Goal: Register for event/course

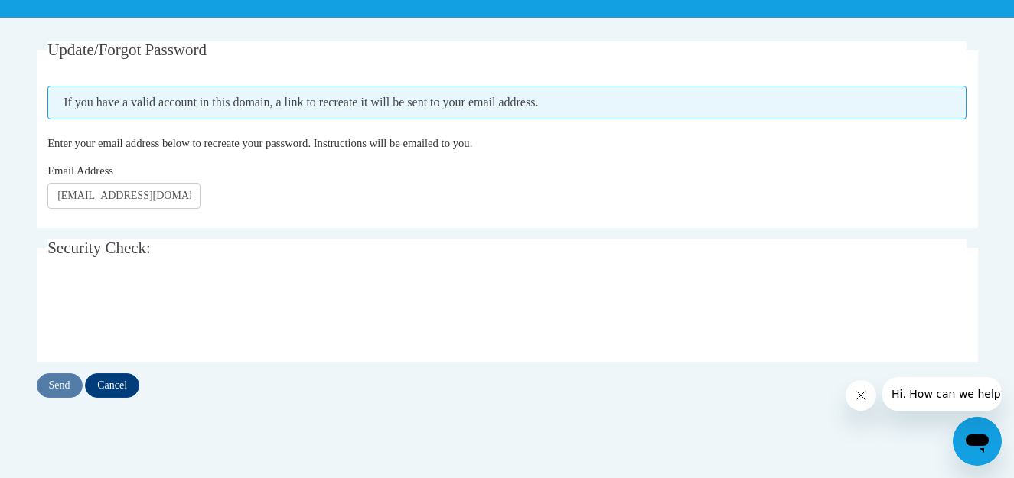
scroll to position [266, 0]
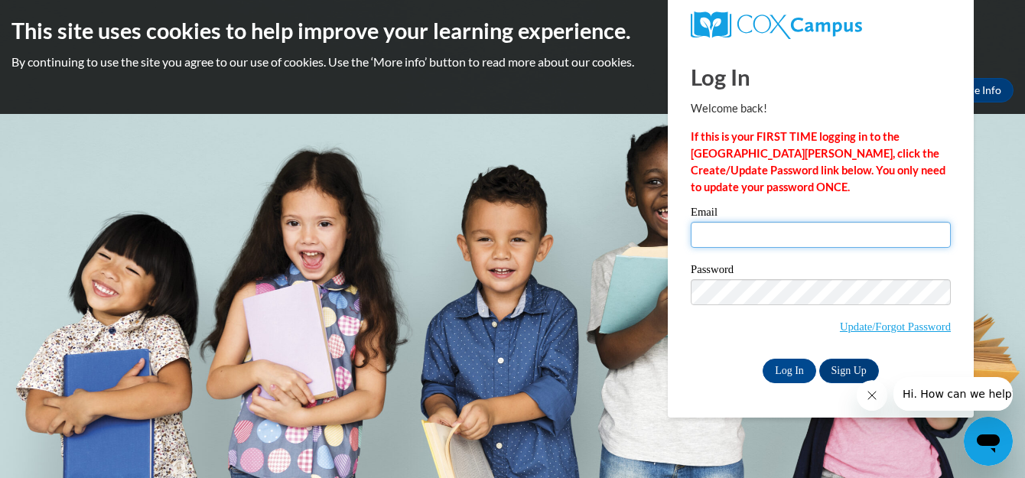
click at [798, 236] on input "Email" at bounding box center [821, 235] width 260 height 26
type input "M"
type input "jossettepencile@gmail.com"
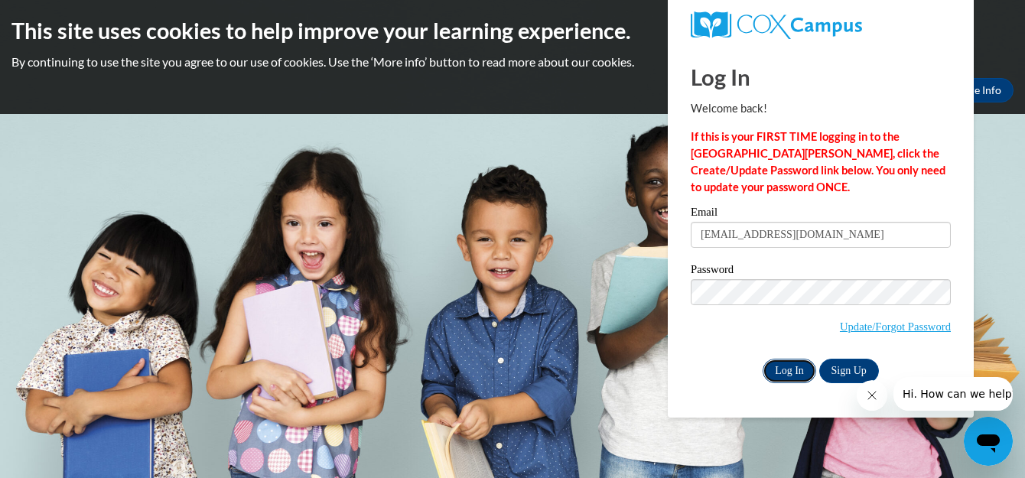
click at [794, 370] on input "Log In" at bounding box center [790, 371] width 54 height 24
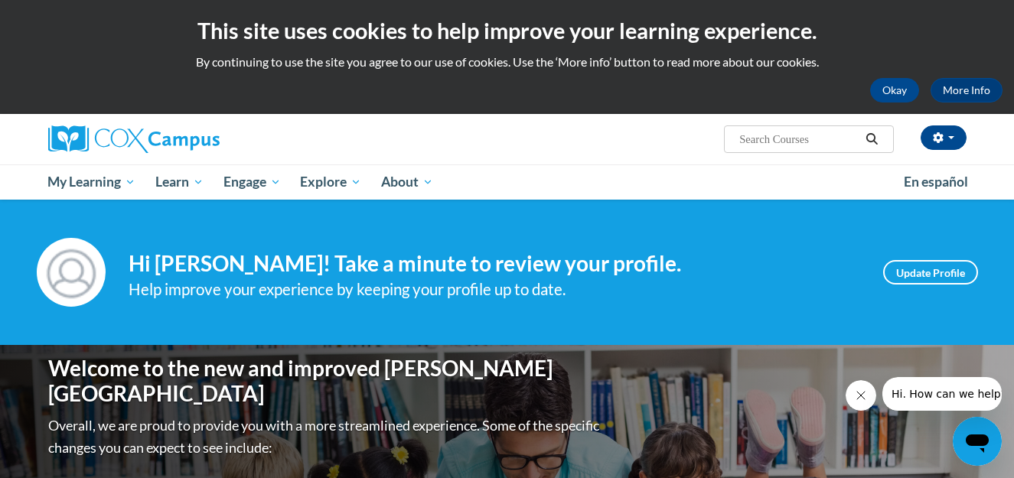
click at [837, 139] on input "Search..." at bounding box center [799, 139] width 122 height 18
type input "the power of language"
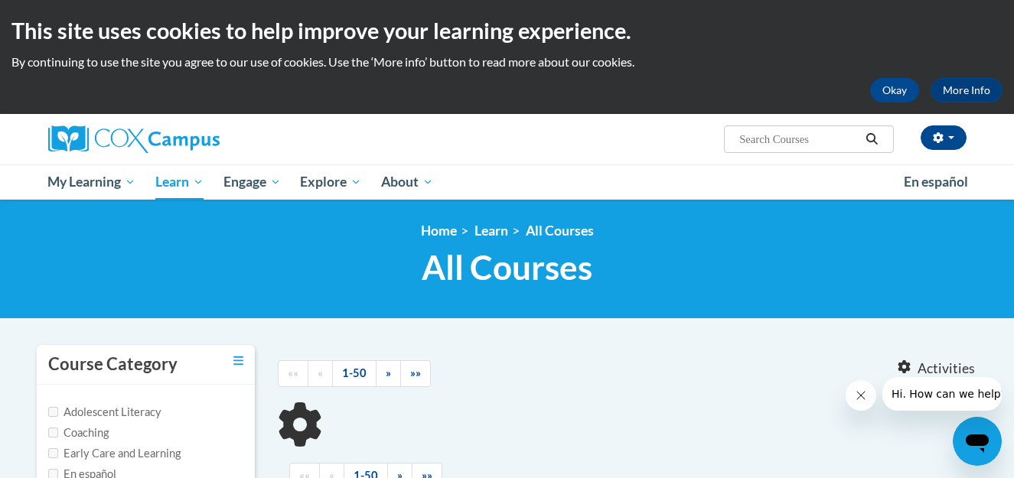
type input "the power of language"
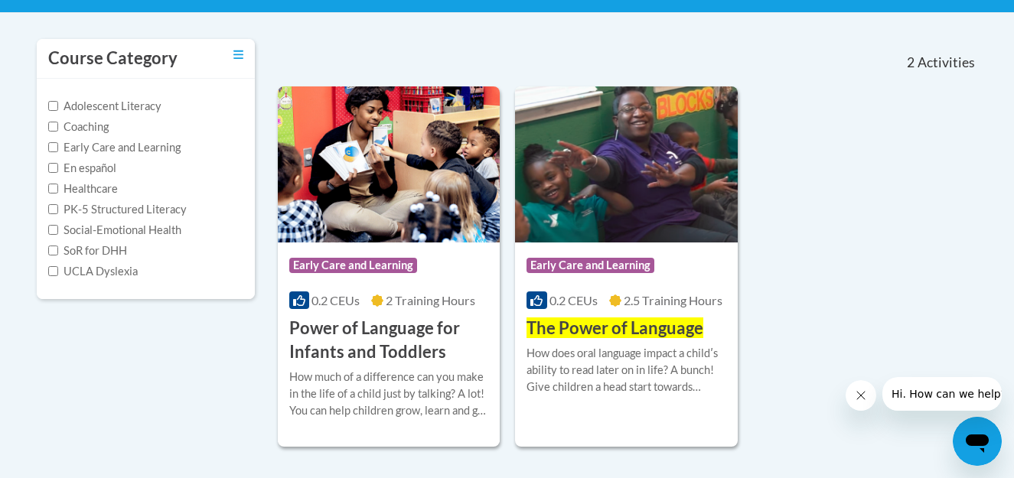
scroll to position [337, 0]
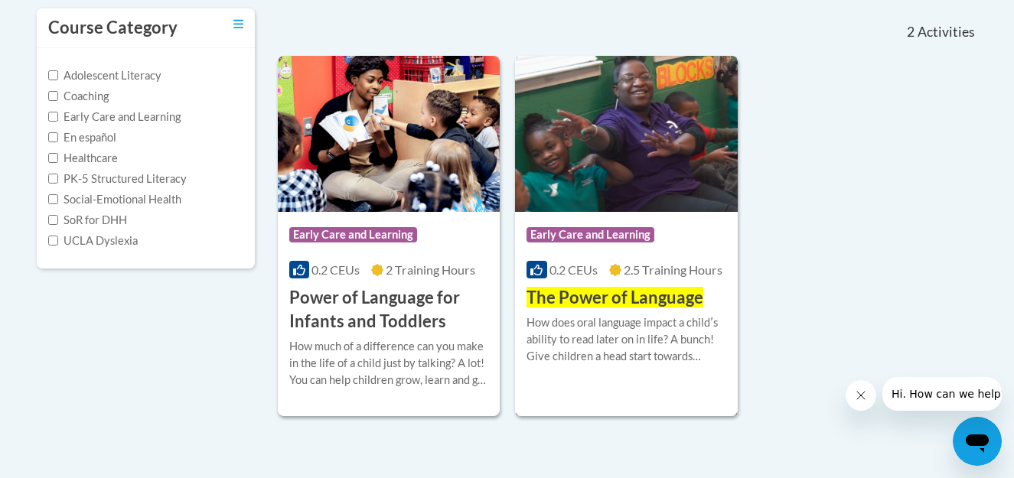
click at [552, 231] on span "Early Care and Learning" at bounding box center [591, 234] width 128 height 15
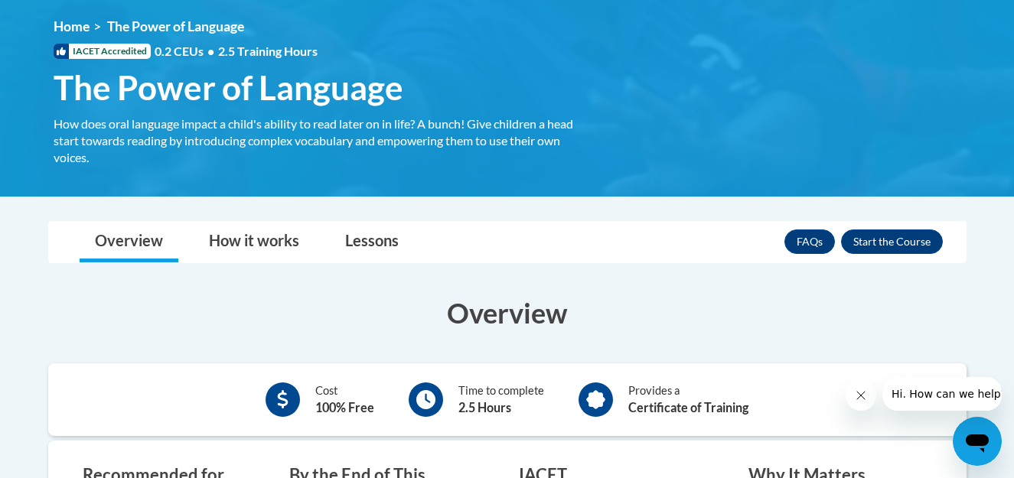
scroll to position [153, 0]
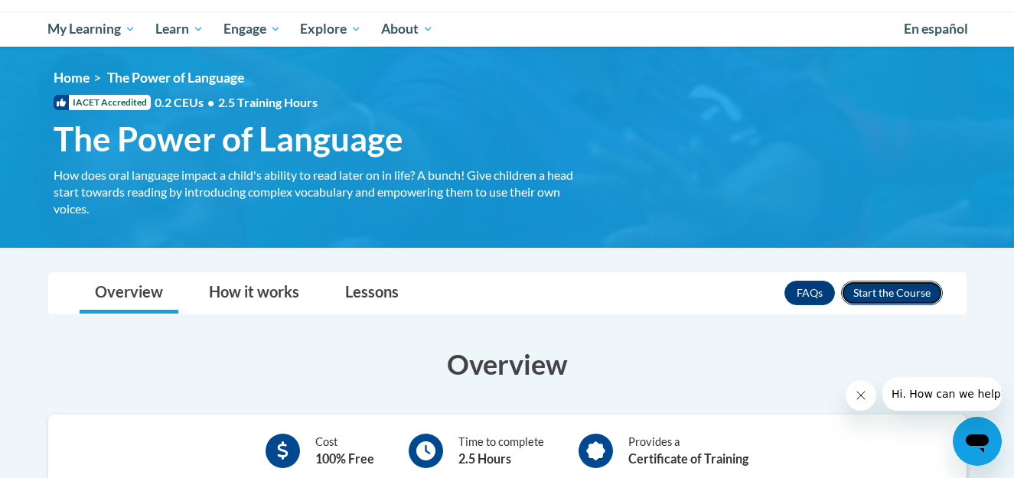
click at [895, 290] on button "Enroll" at bounding box center [892, 293] width 102 height 24
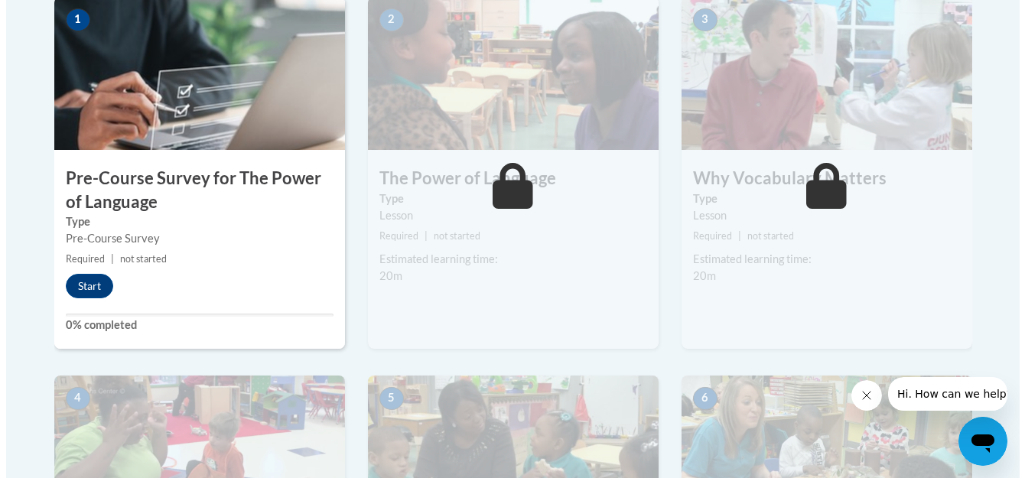
scroll to position [551, 0]
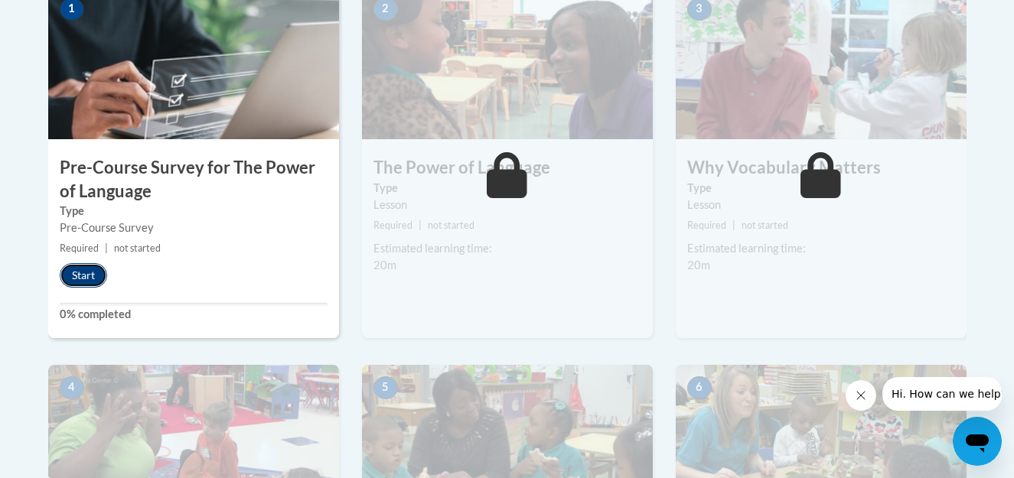
click at [84, 273] on button "Start" at bounding box center [83, 275] width 47 height 24
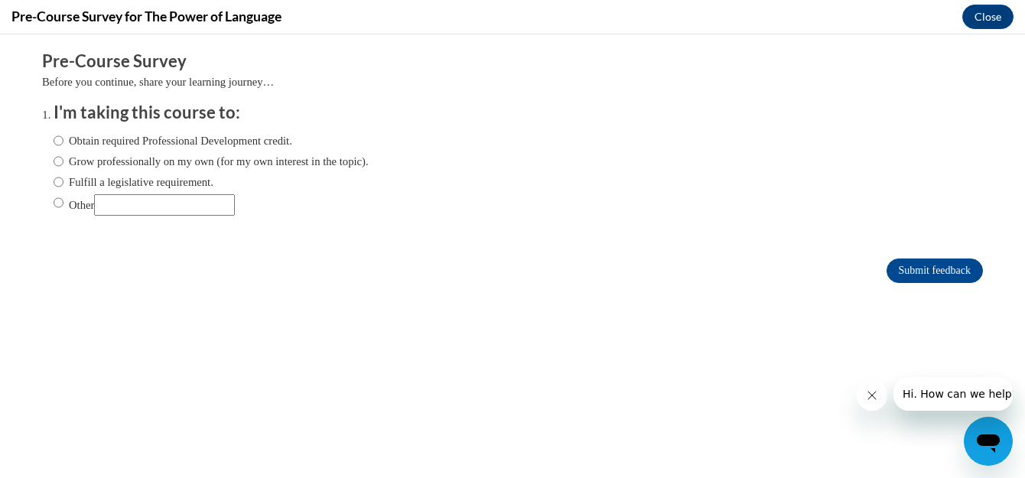
scroll to position [0, 0]
click at [54, 142] on input "Obtain required Professional Development credit." at bounding box center [59, 140] width 10 height 17
radio input "true"
click at [936, 269] on input "Submit feedback" at bounding box center [935, 271] width 96 height 24
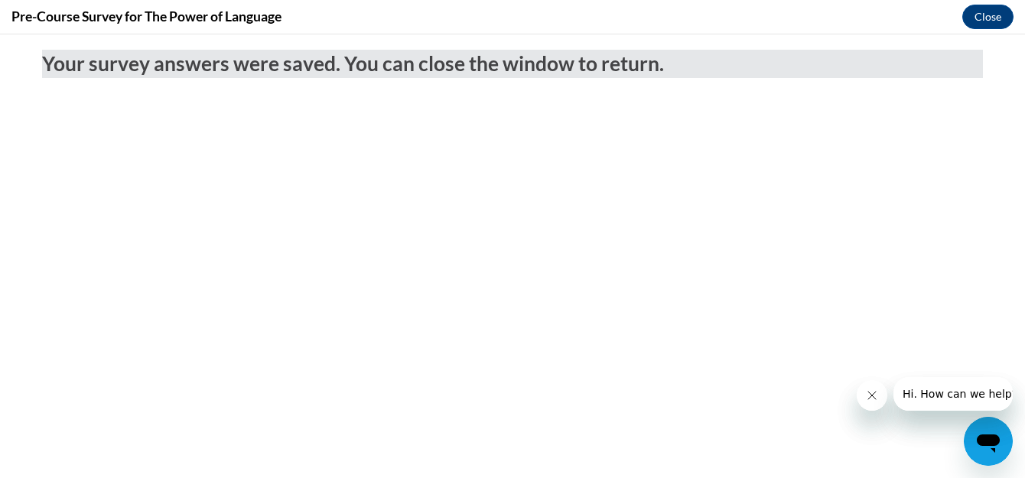
click at [869, 397] on icon "Close message from company" at bounding box center [872, 396] width 12 height 12
click at [871, 392] on icon "Close message from company" at bounding box center [872, 396] width 12 height 12
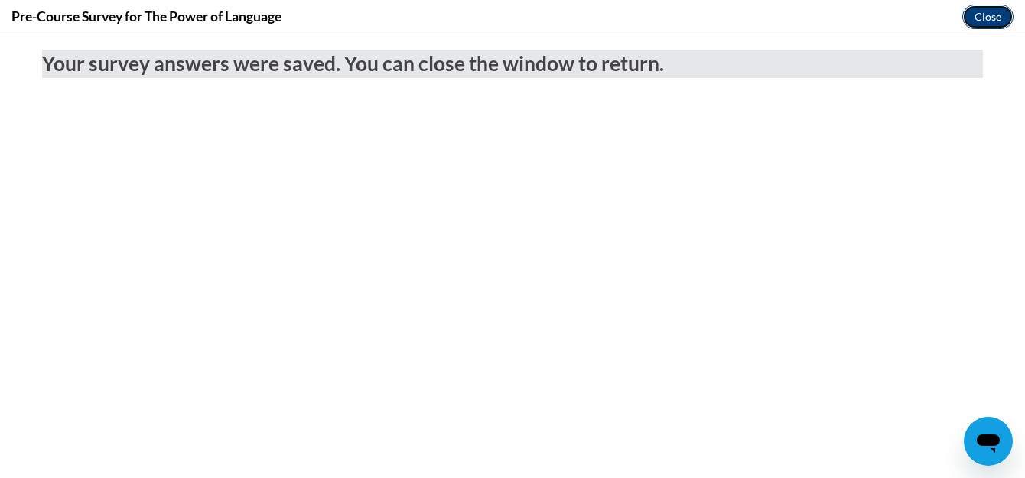
click at [996, 15] on button "Close" at bounding box center [988, 17] width 51 height 24
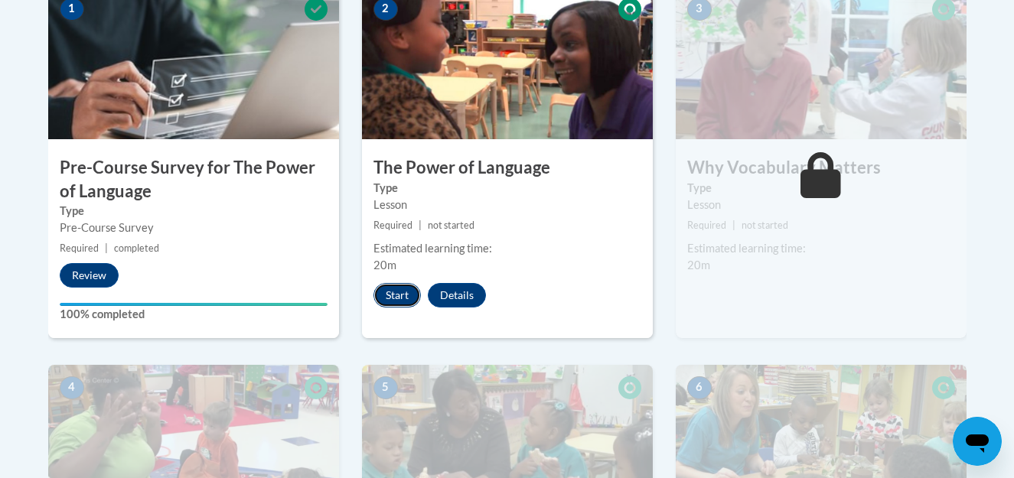
click at [399, 295] on button "Start" at bounding box center [396, 295] width 47 height 24
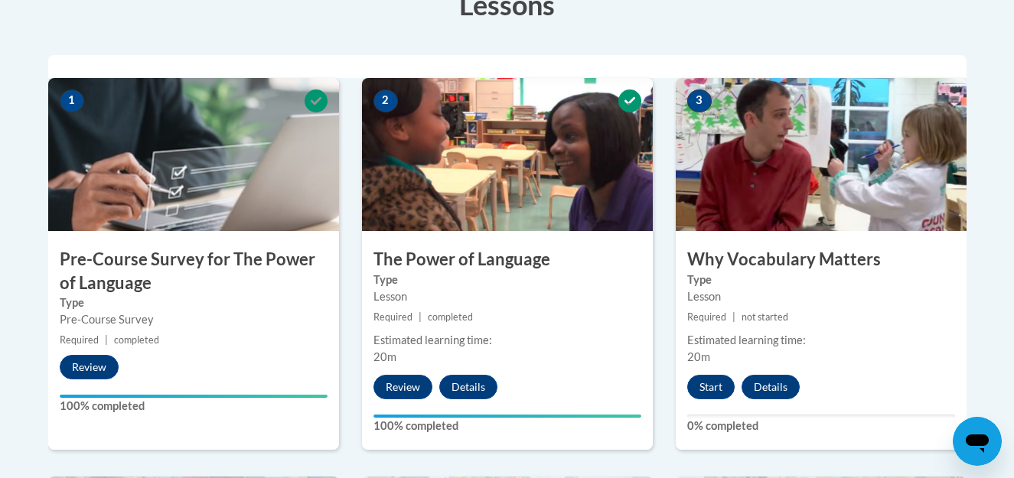
scroll to position [439, 0]
